Goal: Information Seeking & Learning: Learn about a topic

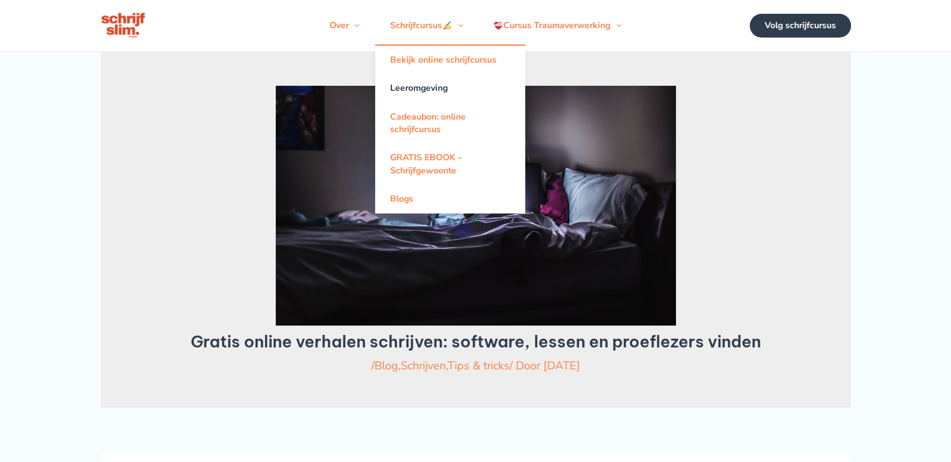
click at [433, 99] on link "Leeromgeving" at bounding box center [450, 88] width 150 height 28
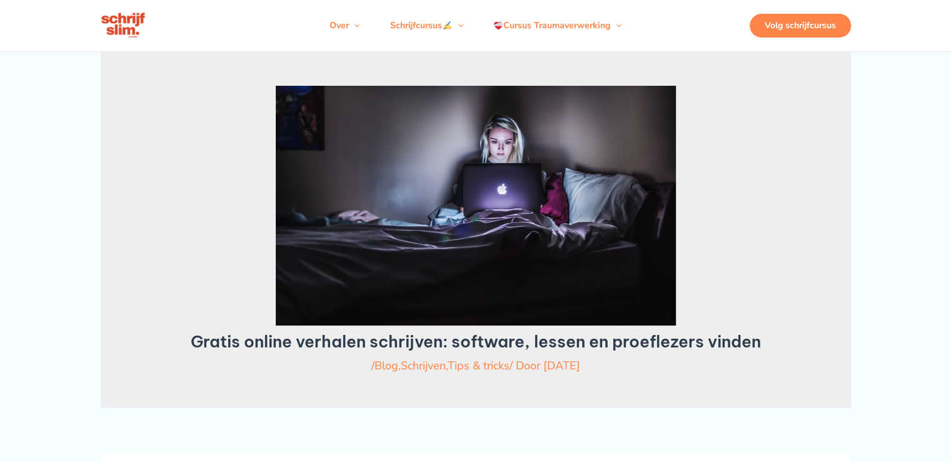
click at [804, 33] on div "Volg schrijfcursus" at bounding box center [800, 26] width 101 height 24
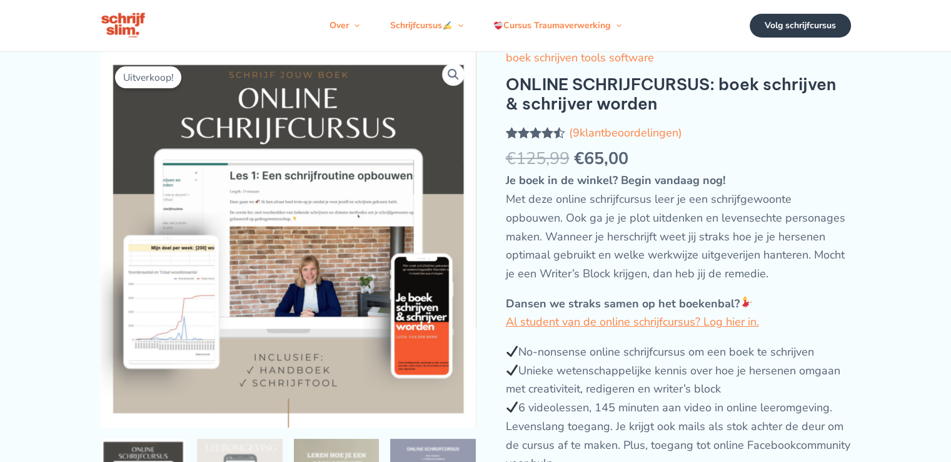
click at [804, 28] on div "Volg schrijfcursus" at bounding box center [800, 26] width 101 height 24
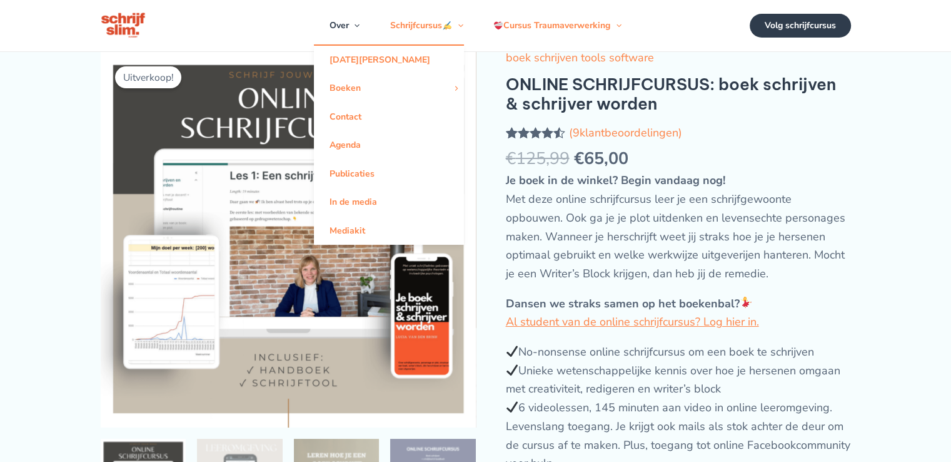
click at [353, 31] on span "Menu schakelen" at bounding box center [353, 25] width 11 height 12
